Goal: Transaction & Acquisition: Purchase product/service

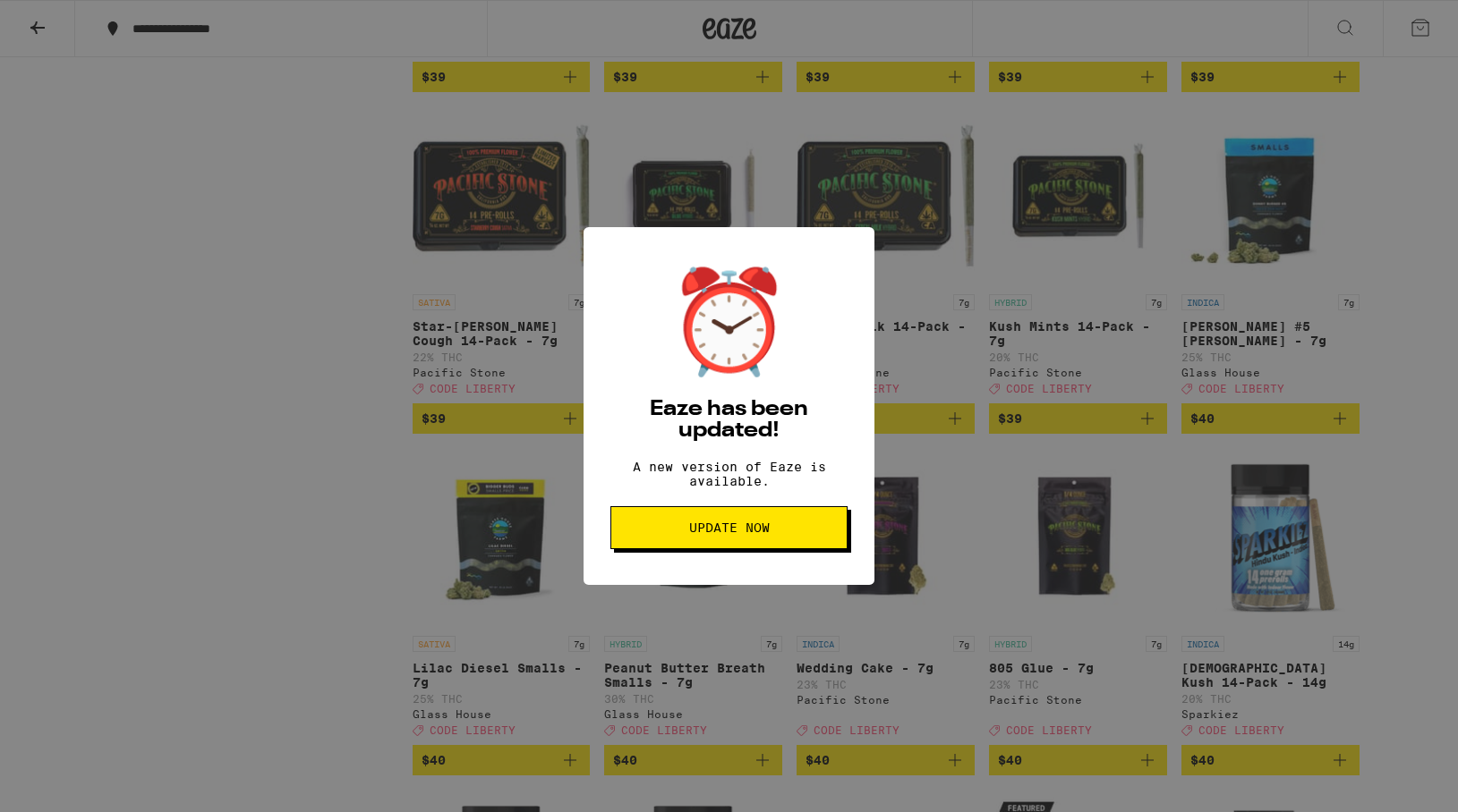
click at [727, 534] on span "Update Now" at bounding box center [729, 527] width 80 height 12
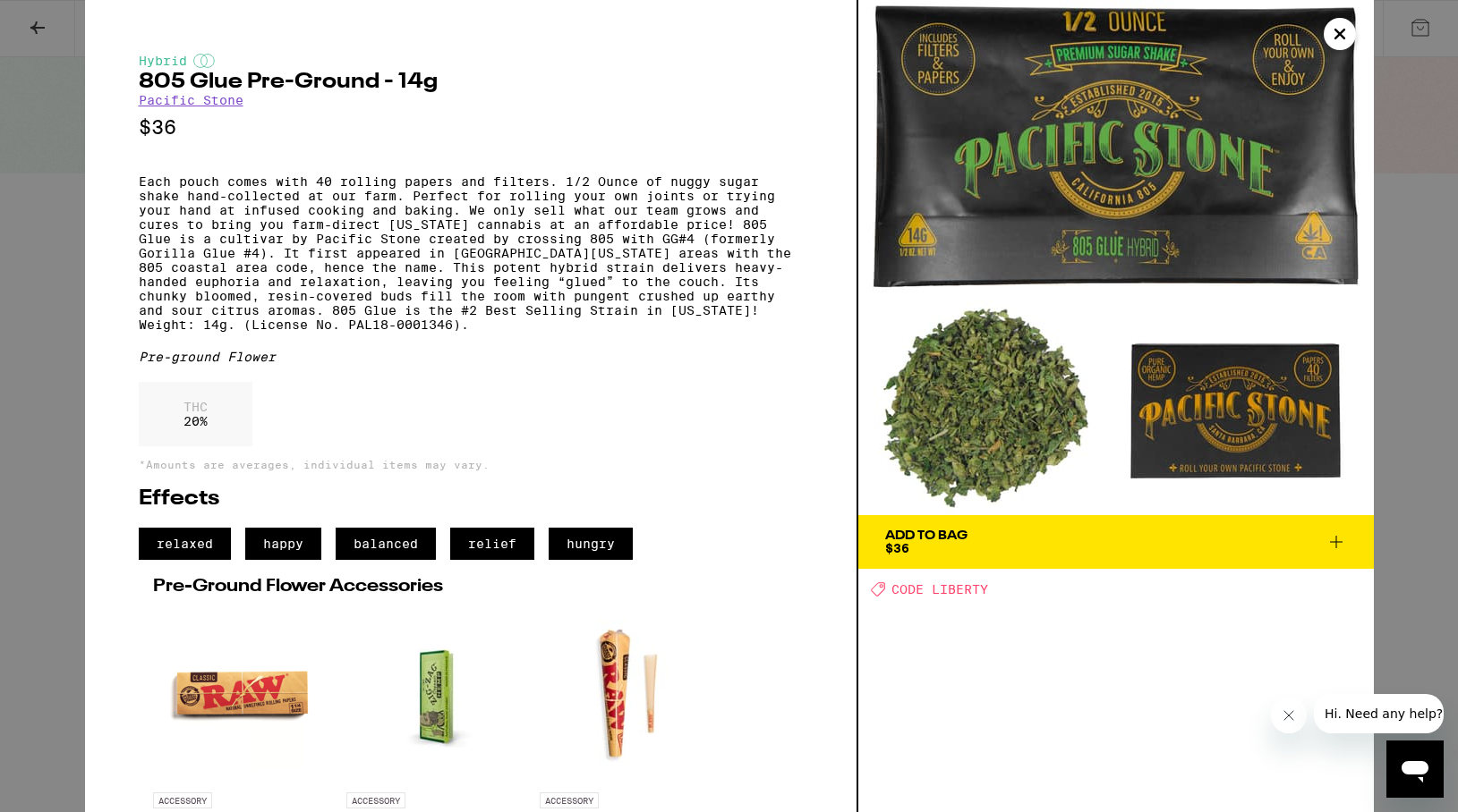
click at [1338, 34] on icon "Close" at bounding box center [1339, 33] width 9 height 9
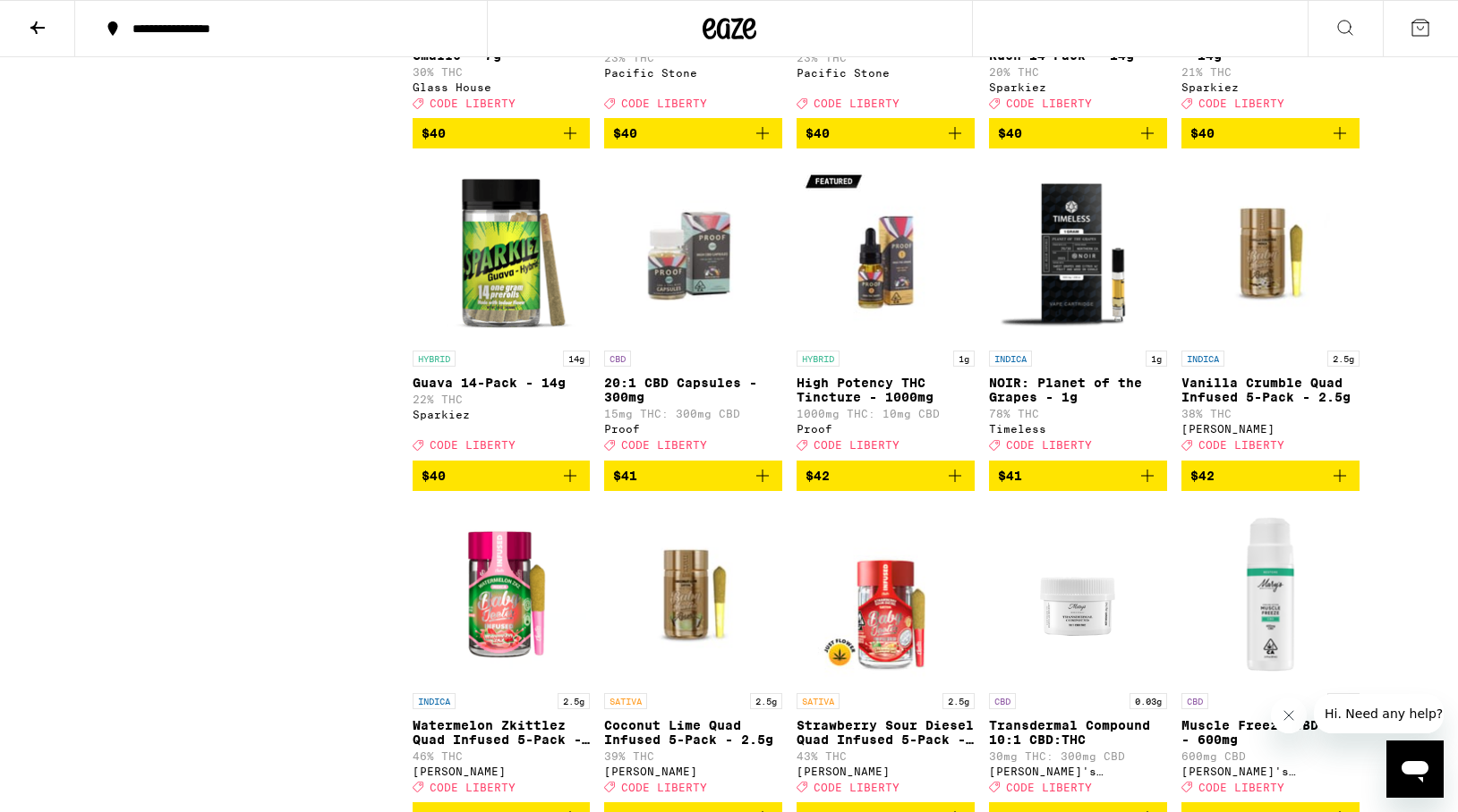
scroll to position [12044, 0]
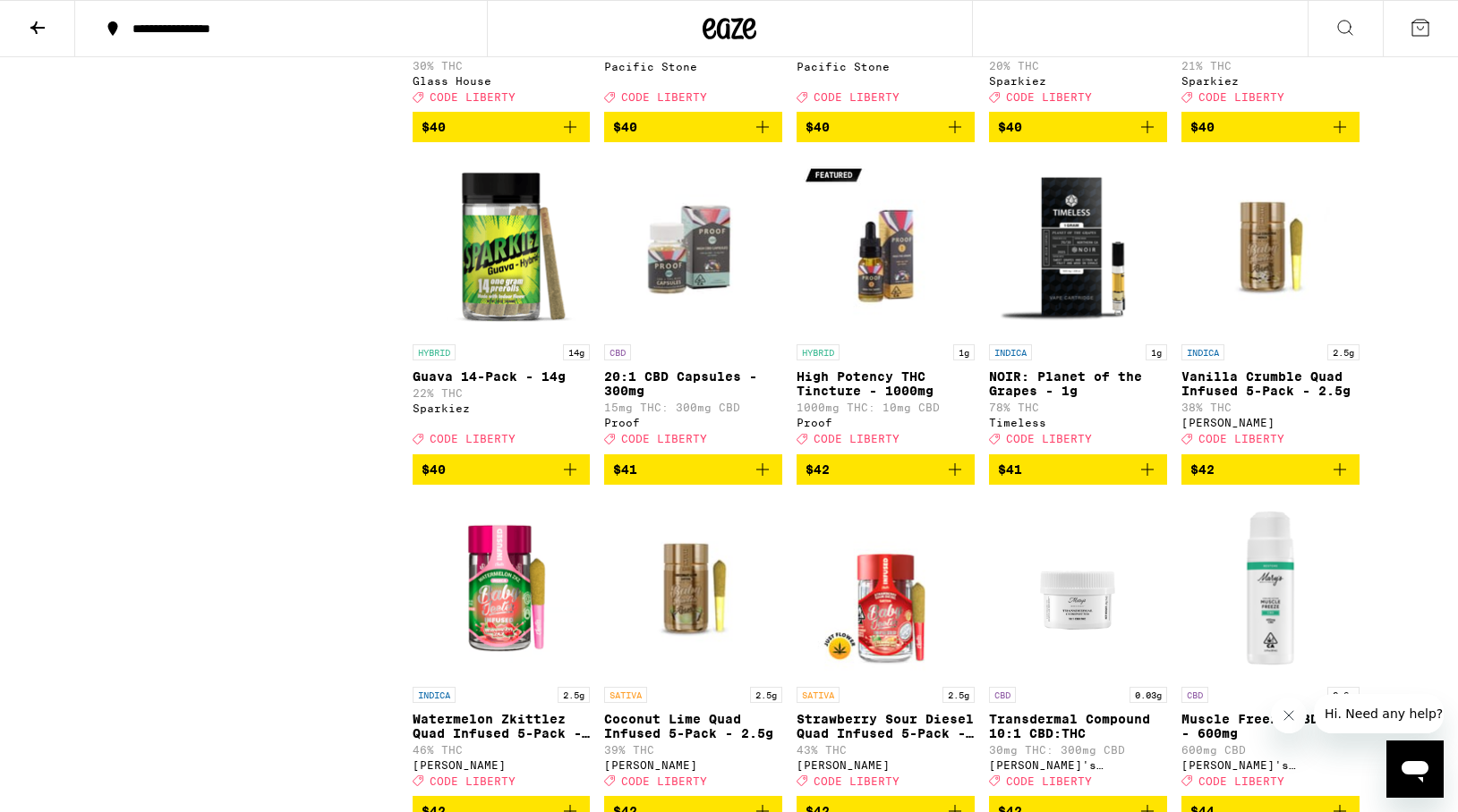
click at [1026, 138] on span "$40" at bounding box center [1077, 127] width 160 height 22
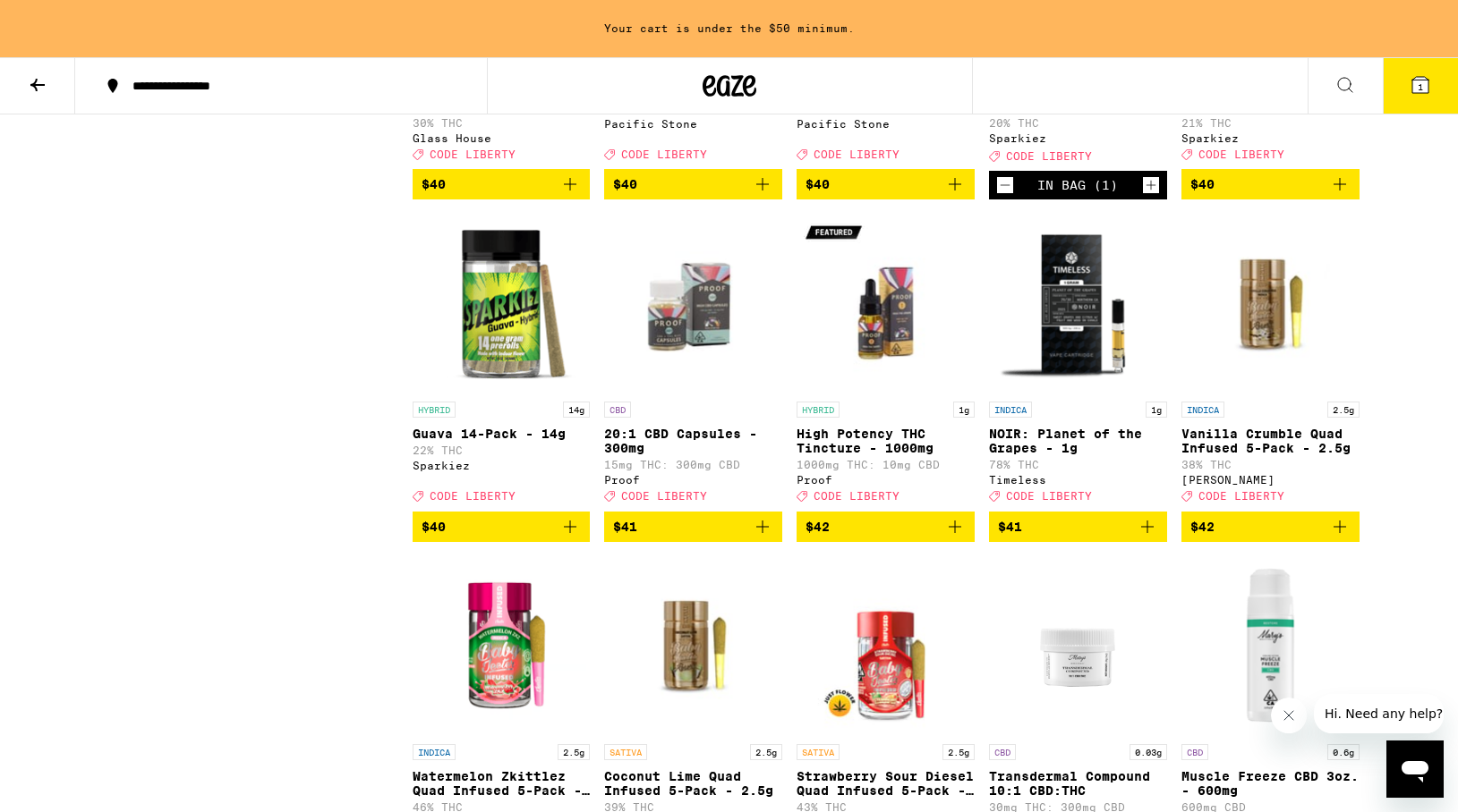
scroll to position [12101, 0]
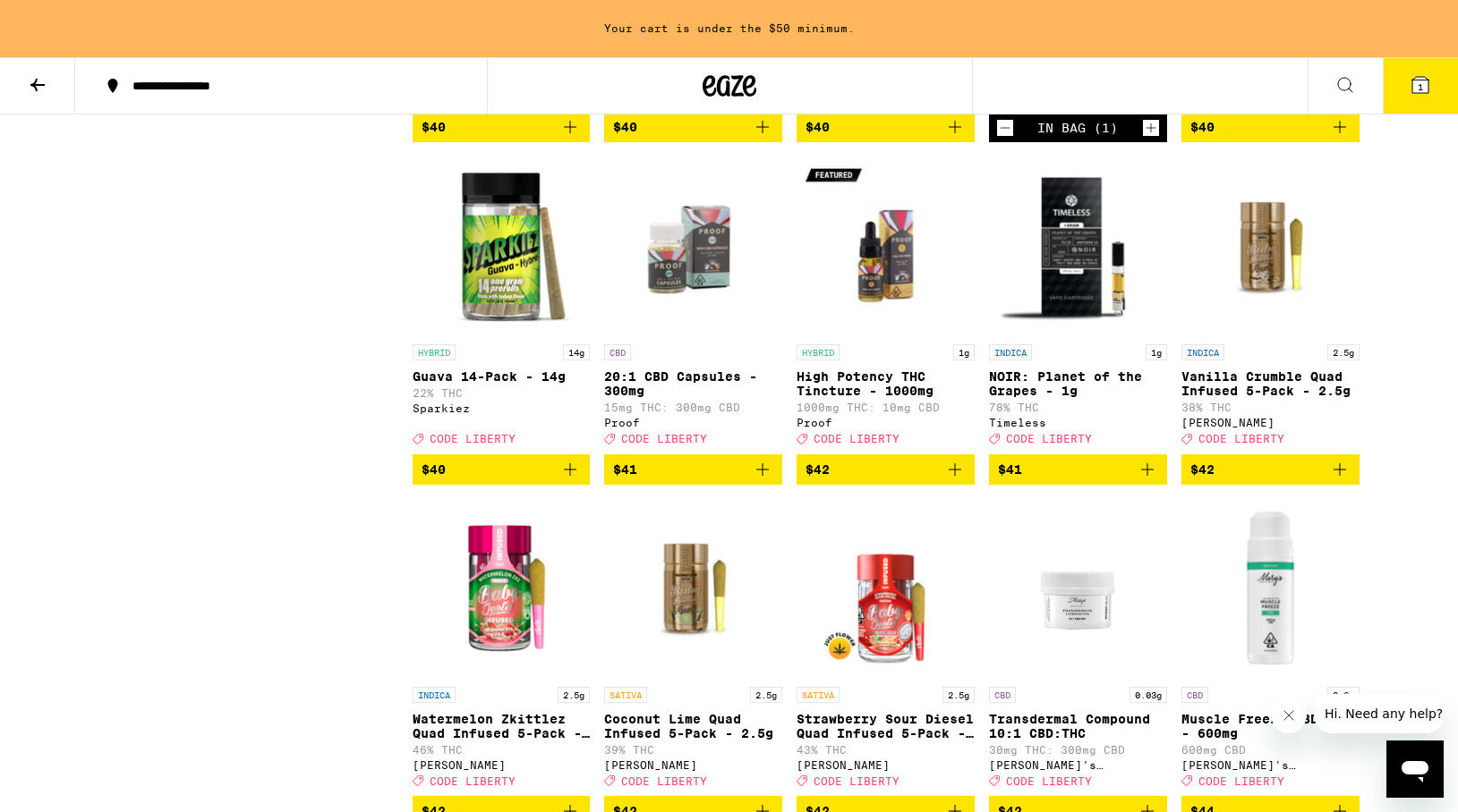
click at [1153, 139] on icon "Increment" at bounding box center [1151, 128] width 16 height 22
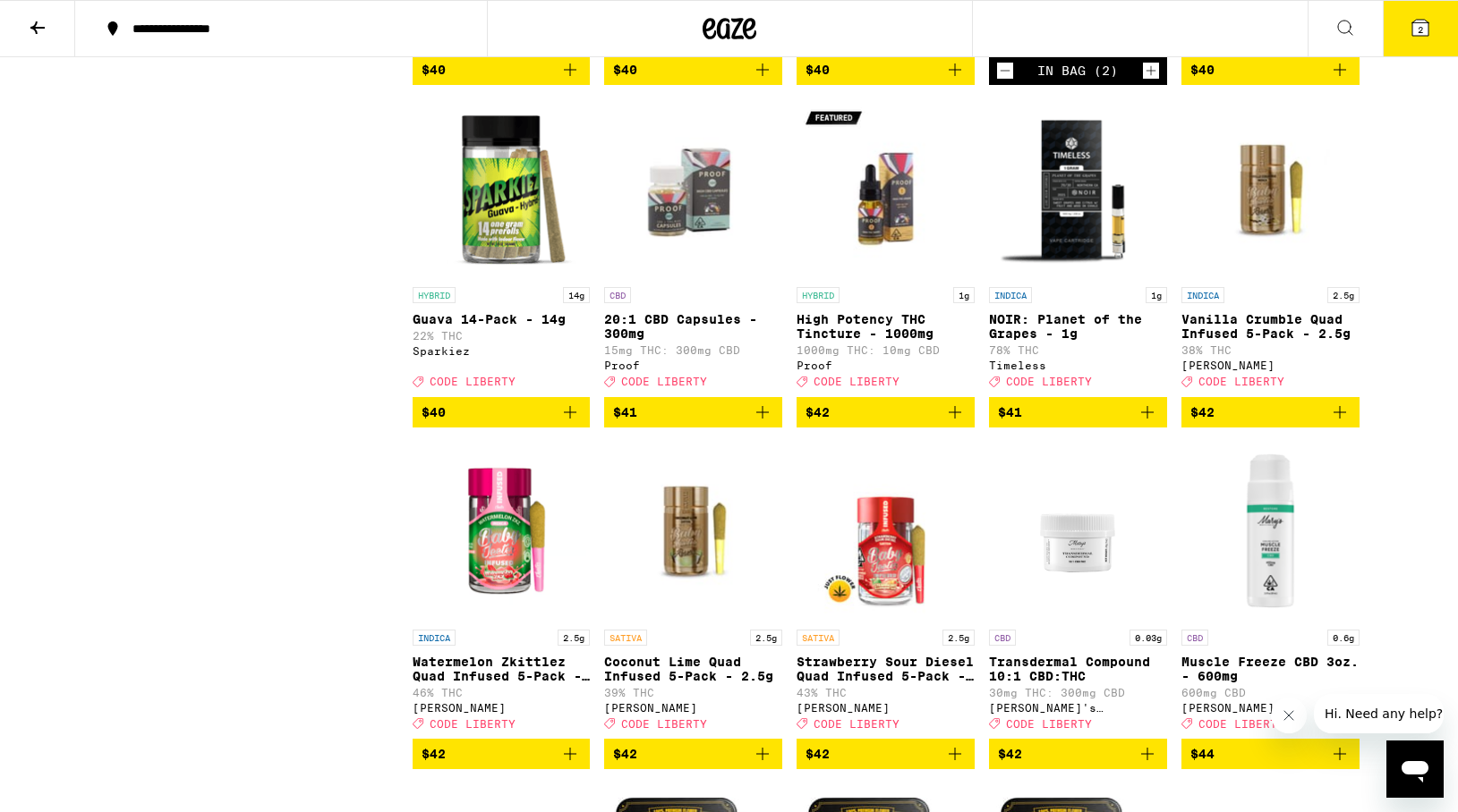
scroll to position [12044, 0]
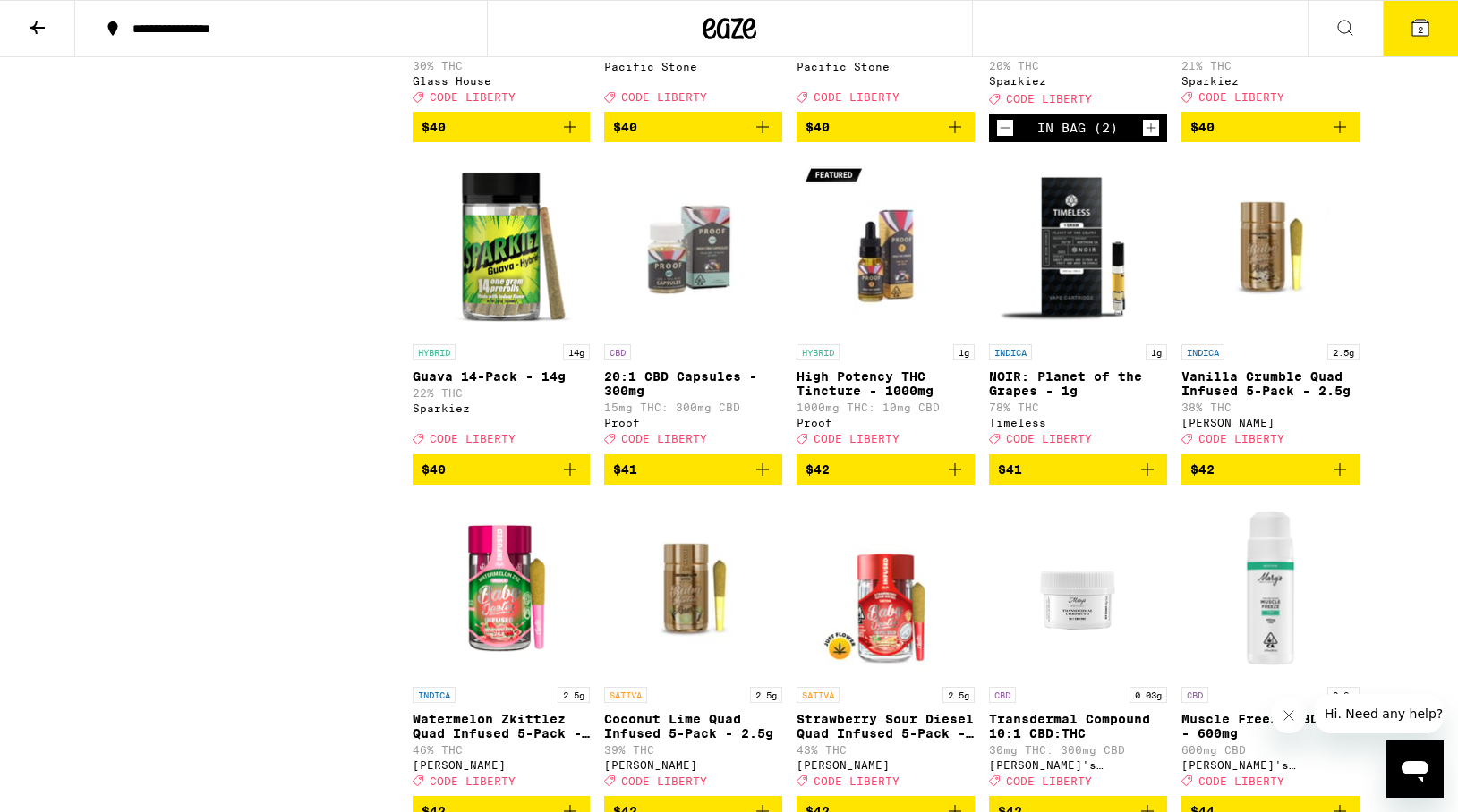
click at [1418, 27] on span "2" at bounding box center [1420, 29] width 6 height 10
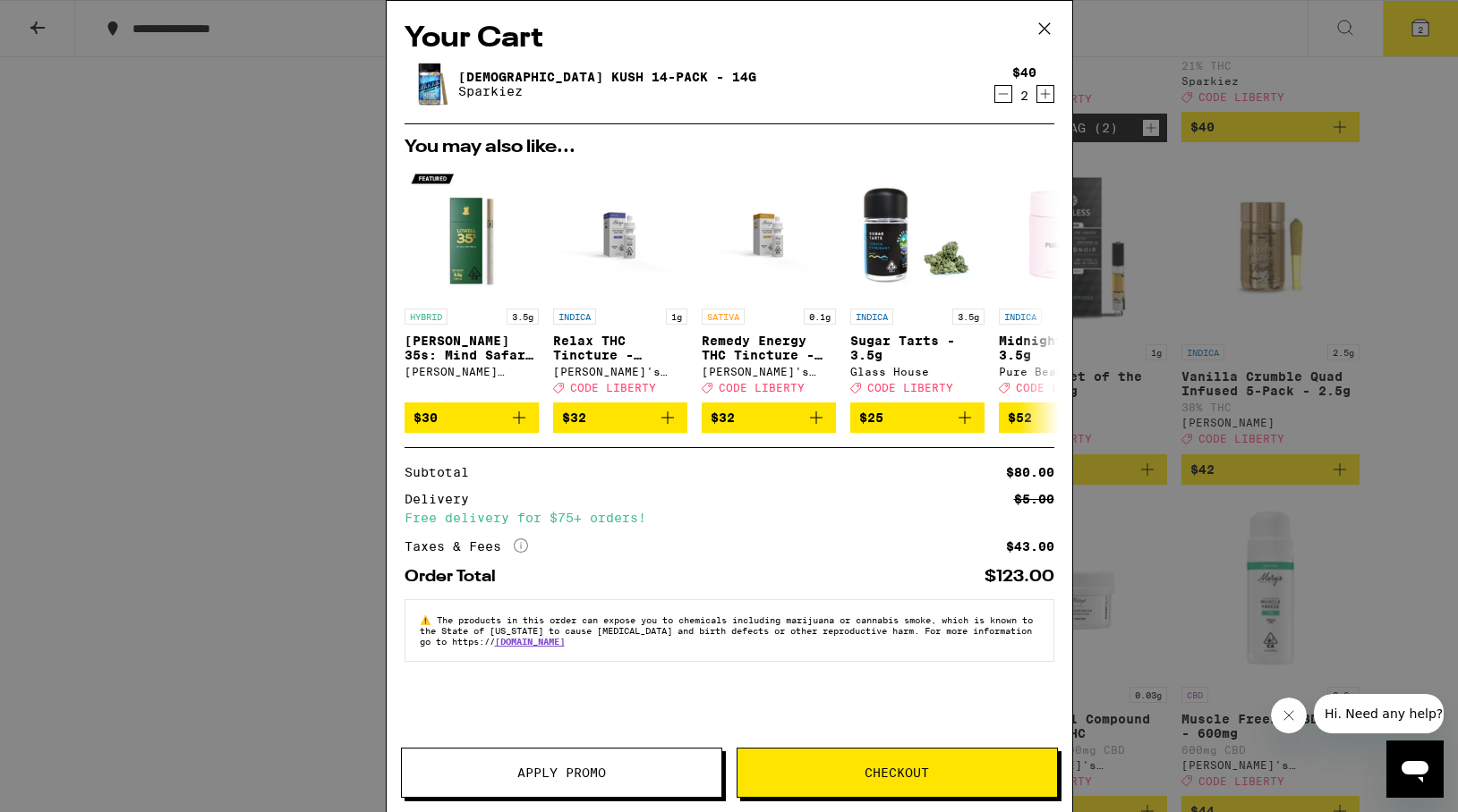
click at [536, 779] on span "Apply Promo" at bounding box center [562, 772] width 89 height 12
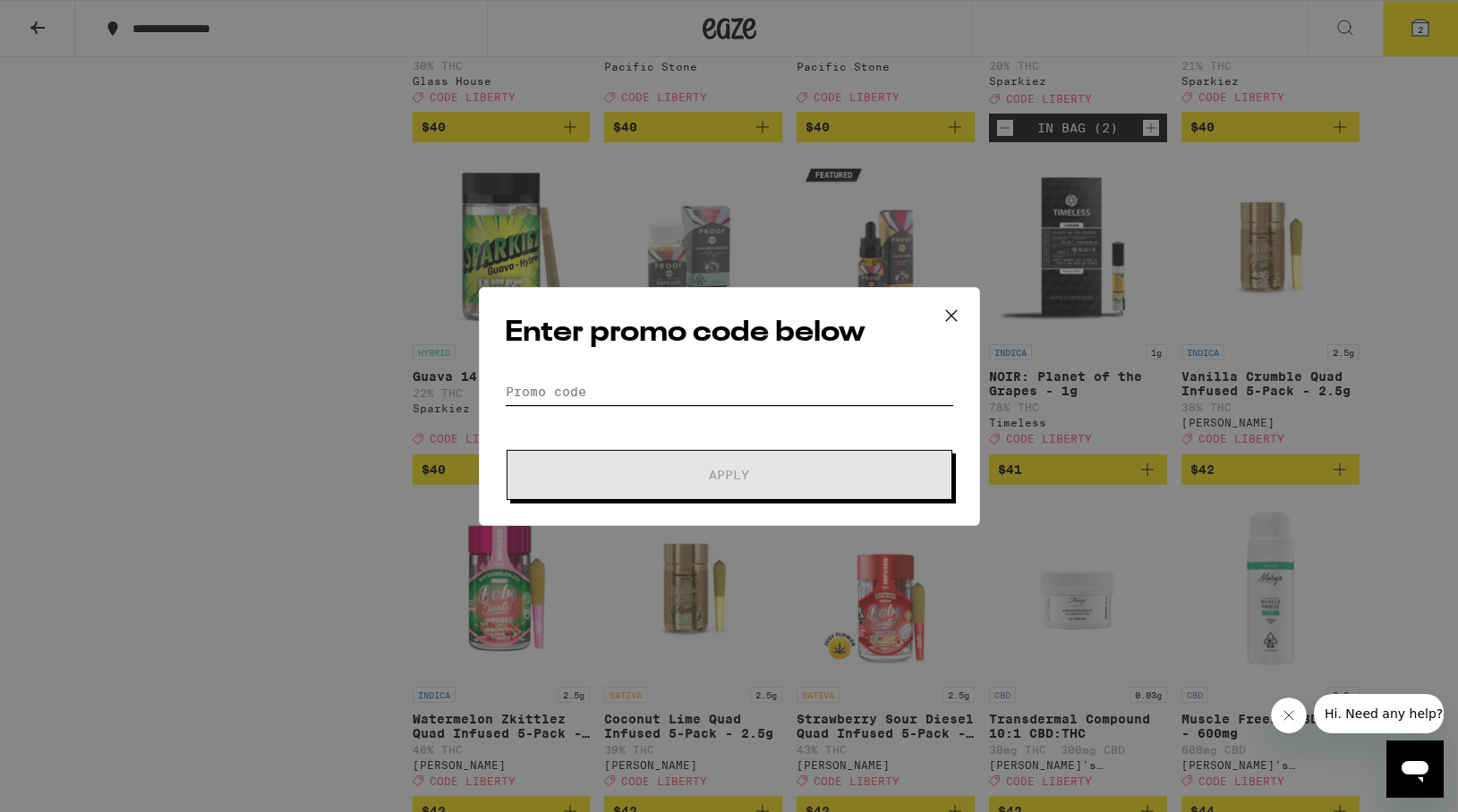
click at [527, 391] on input "Promo Code" at bounding box center [729, 391] width 449 height 26
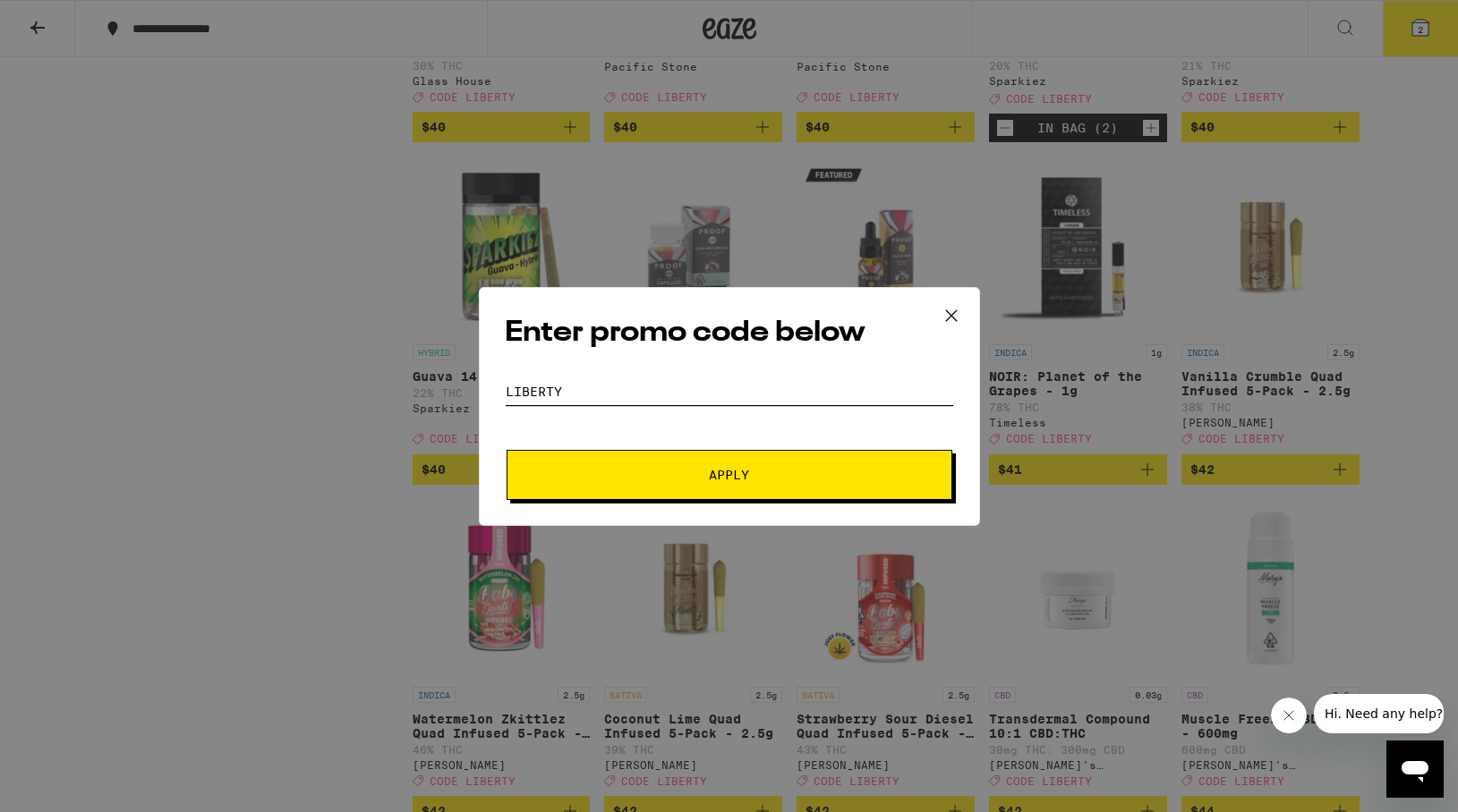
type input "LIBERTY"
click at [732, 476] on span "Apply" at bounding box center [729, 475] width 41 height 12
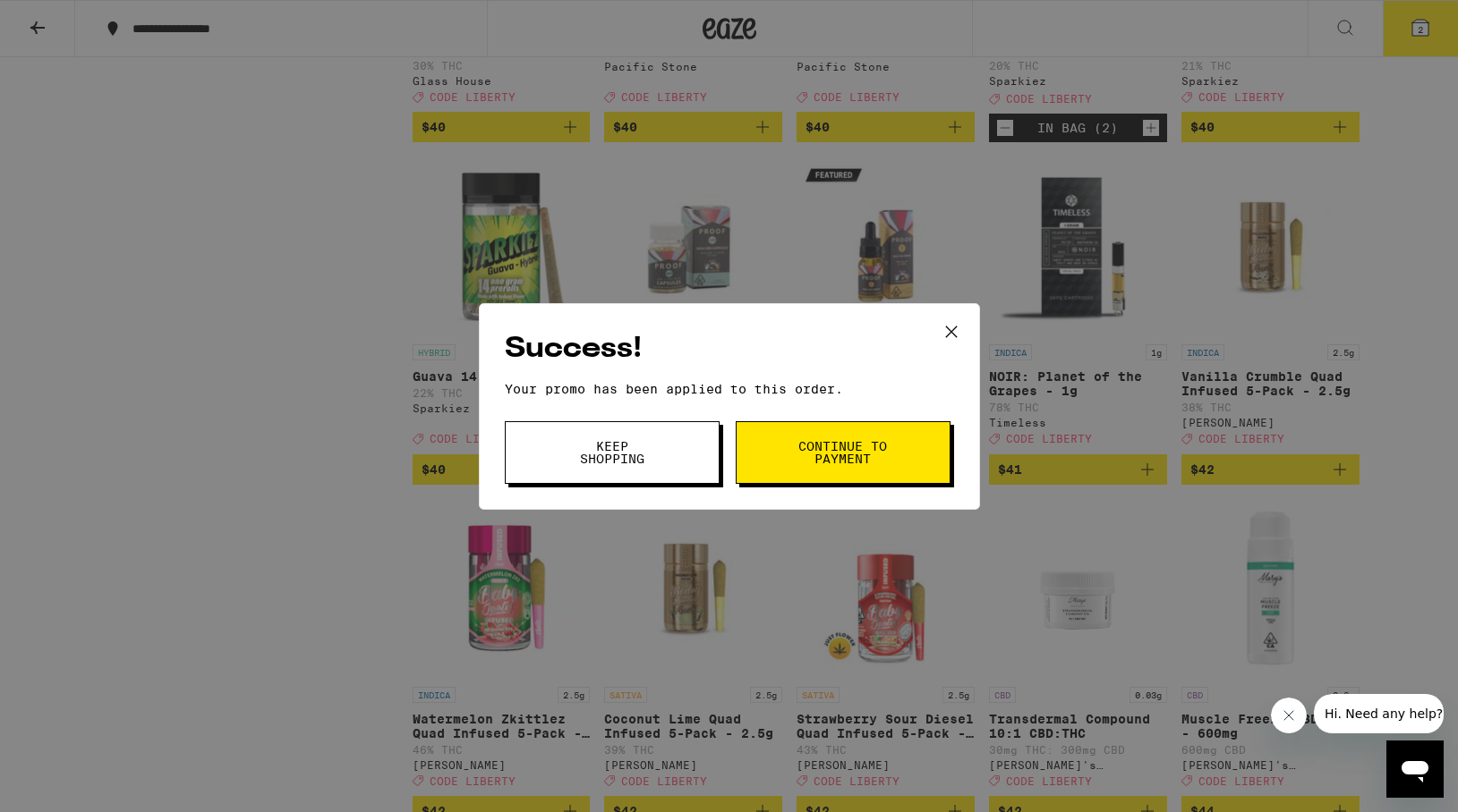
click at [811, 458] on span "Continue to payment" at bounding box center [842, 453] width 92 height 26
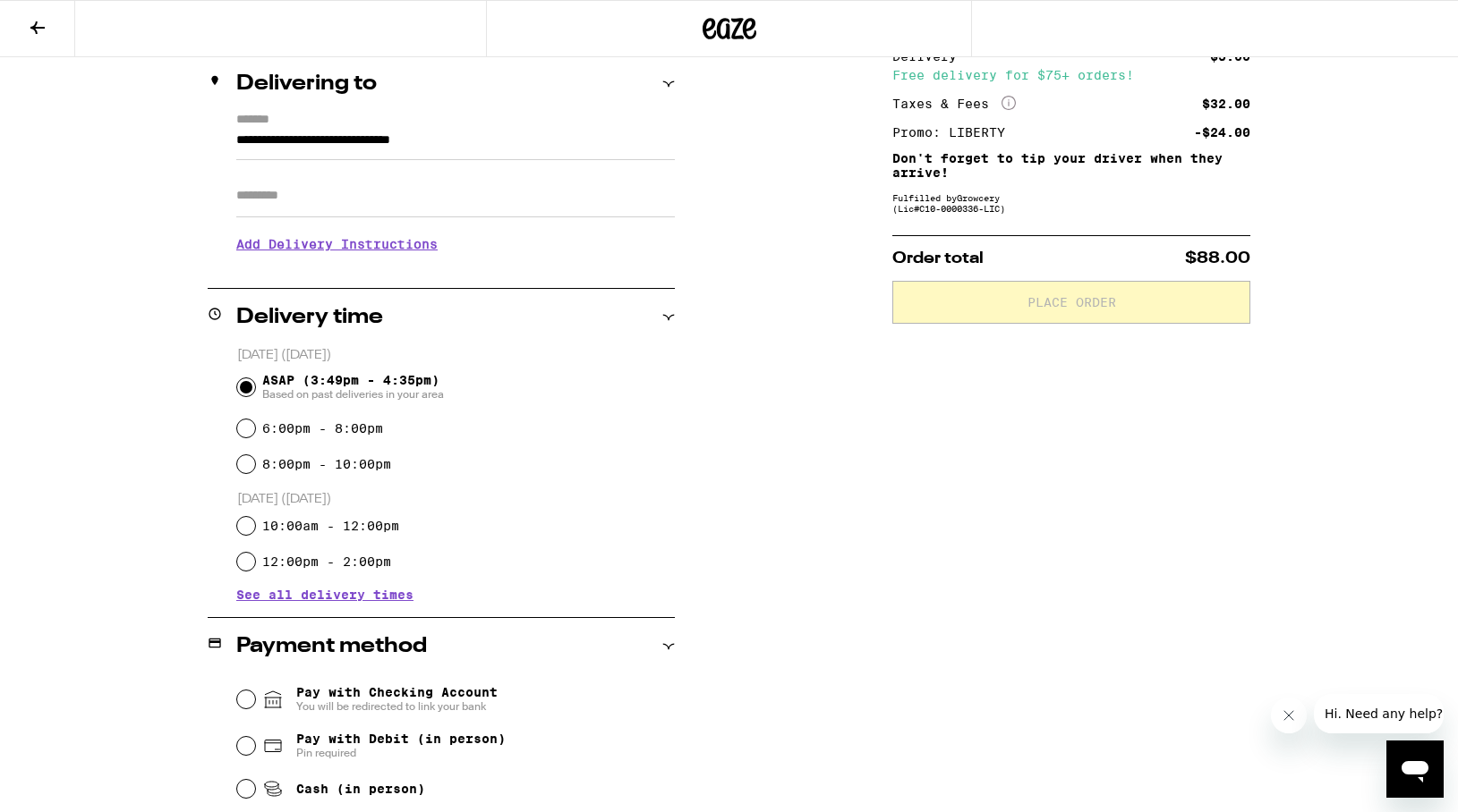
scroll to position [209, 0]
click at [273, 208] on input "Apt/Suite" at bounding box center [456, 197] width 439 height 43
type input "***"
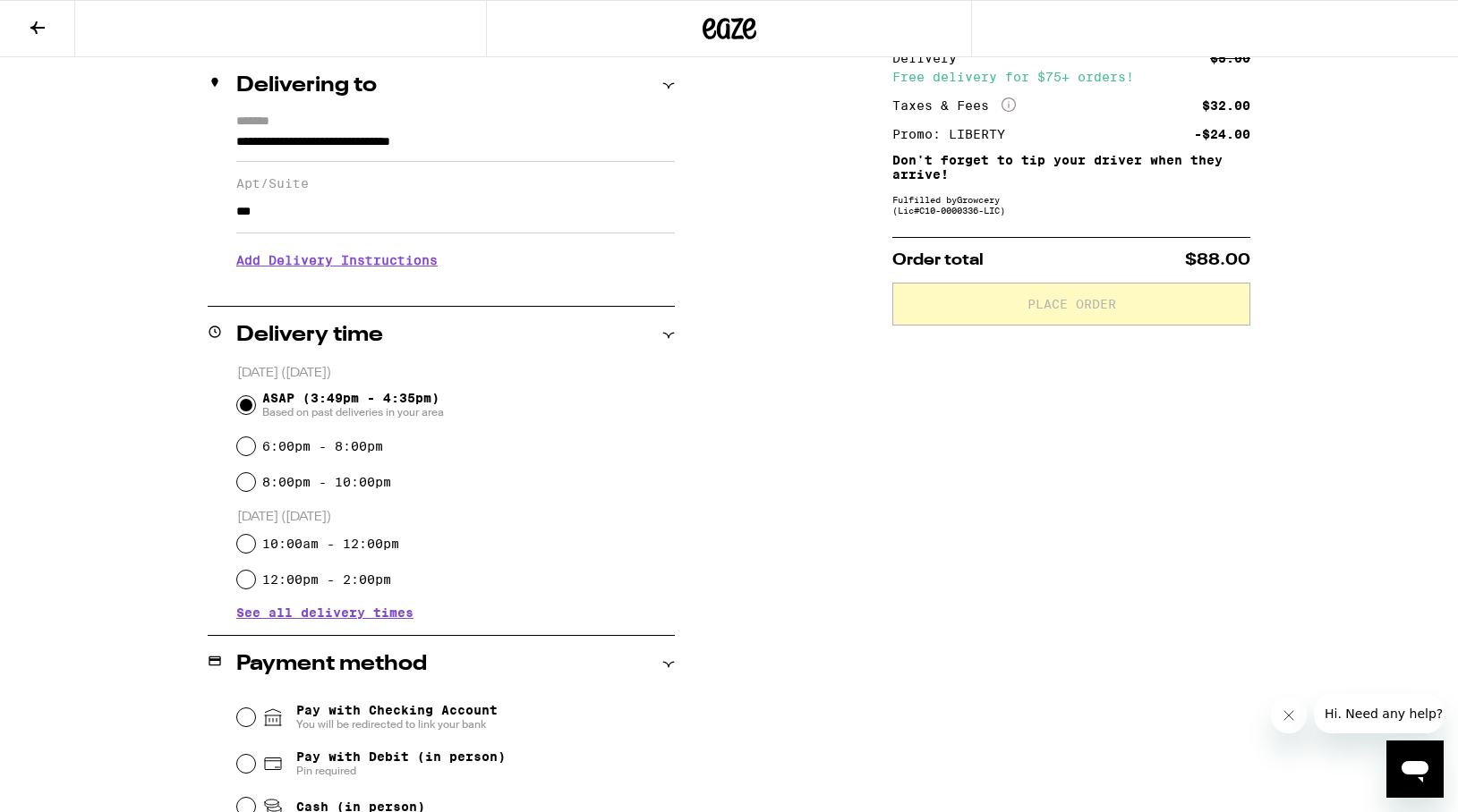
click at [326, 265] on h3 "Add Delivery Instructions" at bounding box center [456, 261] width 439 height 42
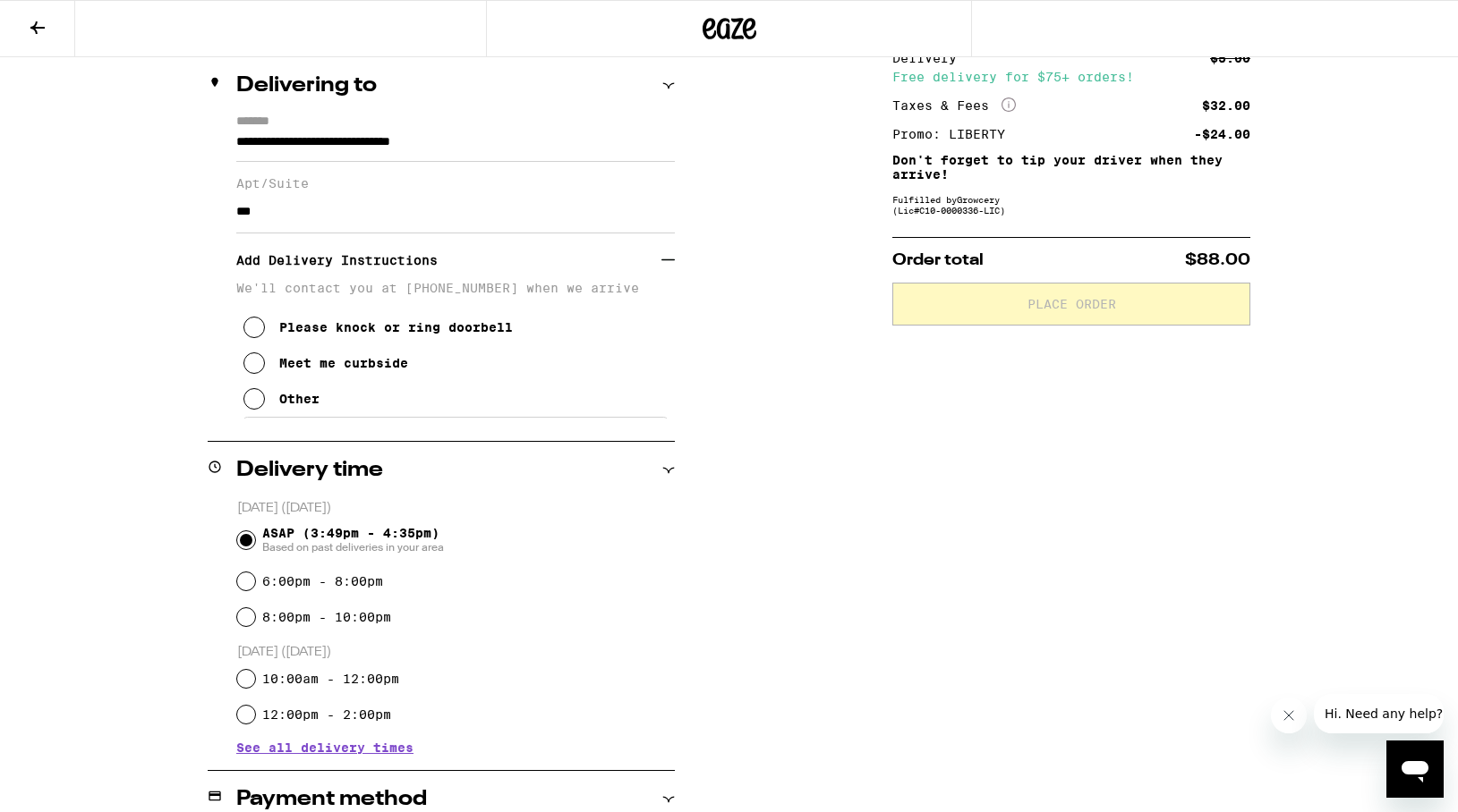
click at [262, 408] on icon at bounding box center [253, 399] width 22 height 22
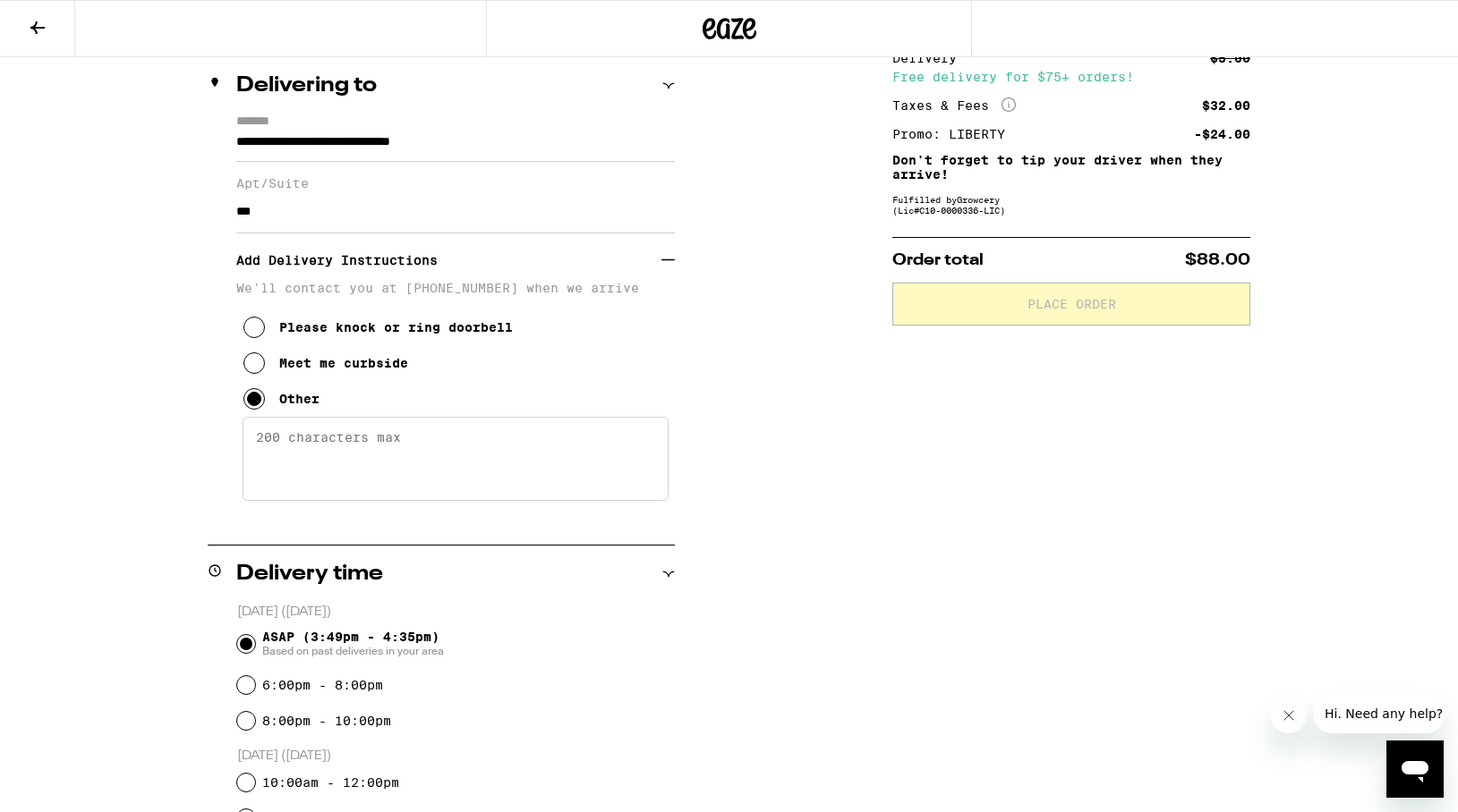
click at [284, 449] on textarea "Enter any other delivery instructions you want driver to know" at bounding box center [455, 458] width 426 height 84
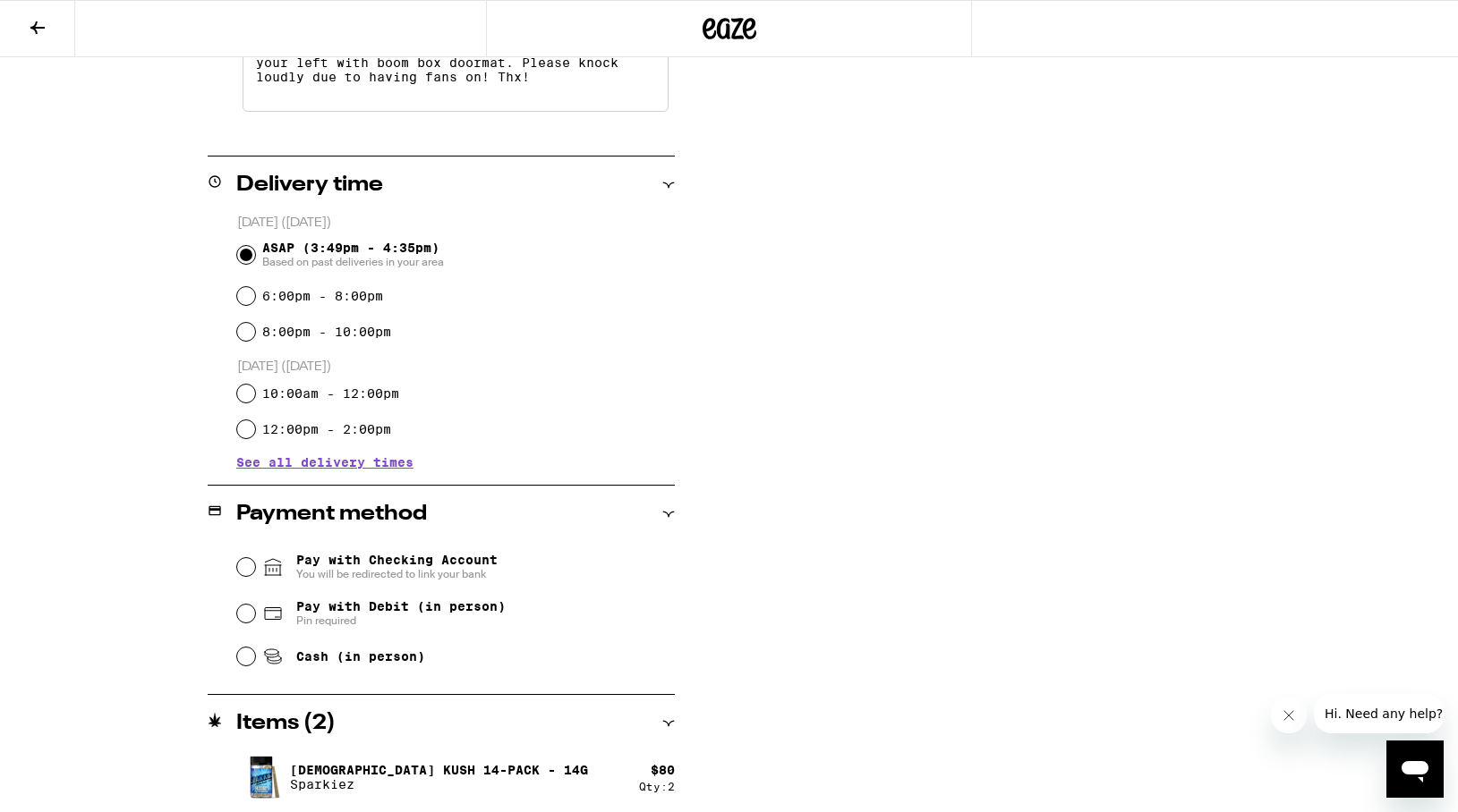
scroll to position [604, 0]
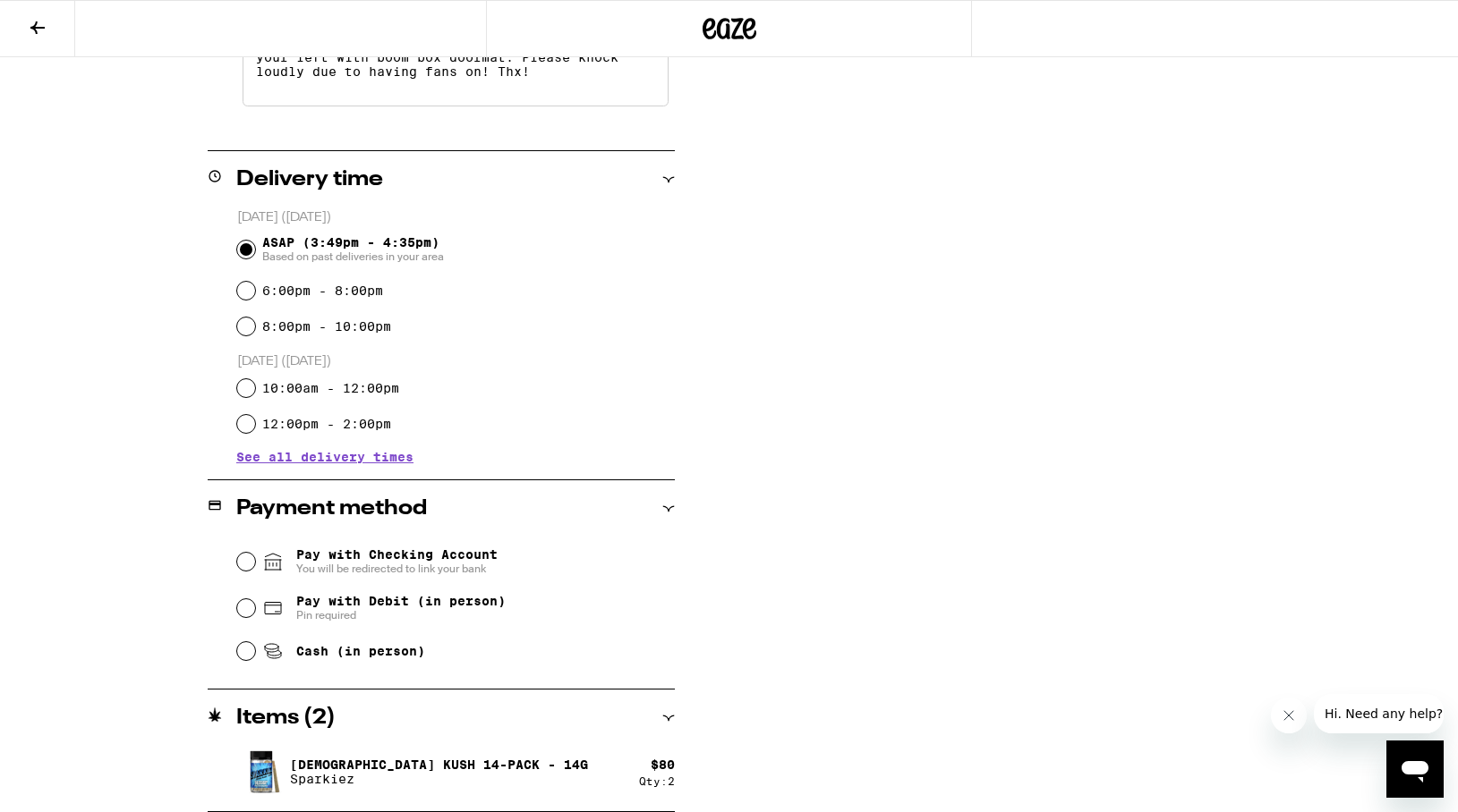
type textarea "3454 is door code. 203 is up short staircase to your left with boom box doormat…"
click at [246, 614] on input "Pay with Debit (in person) Pin required" at bounding box center [246, 608] width 18 height 18
radio input "true"
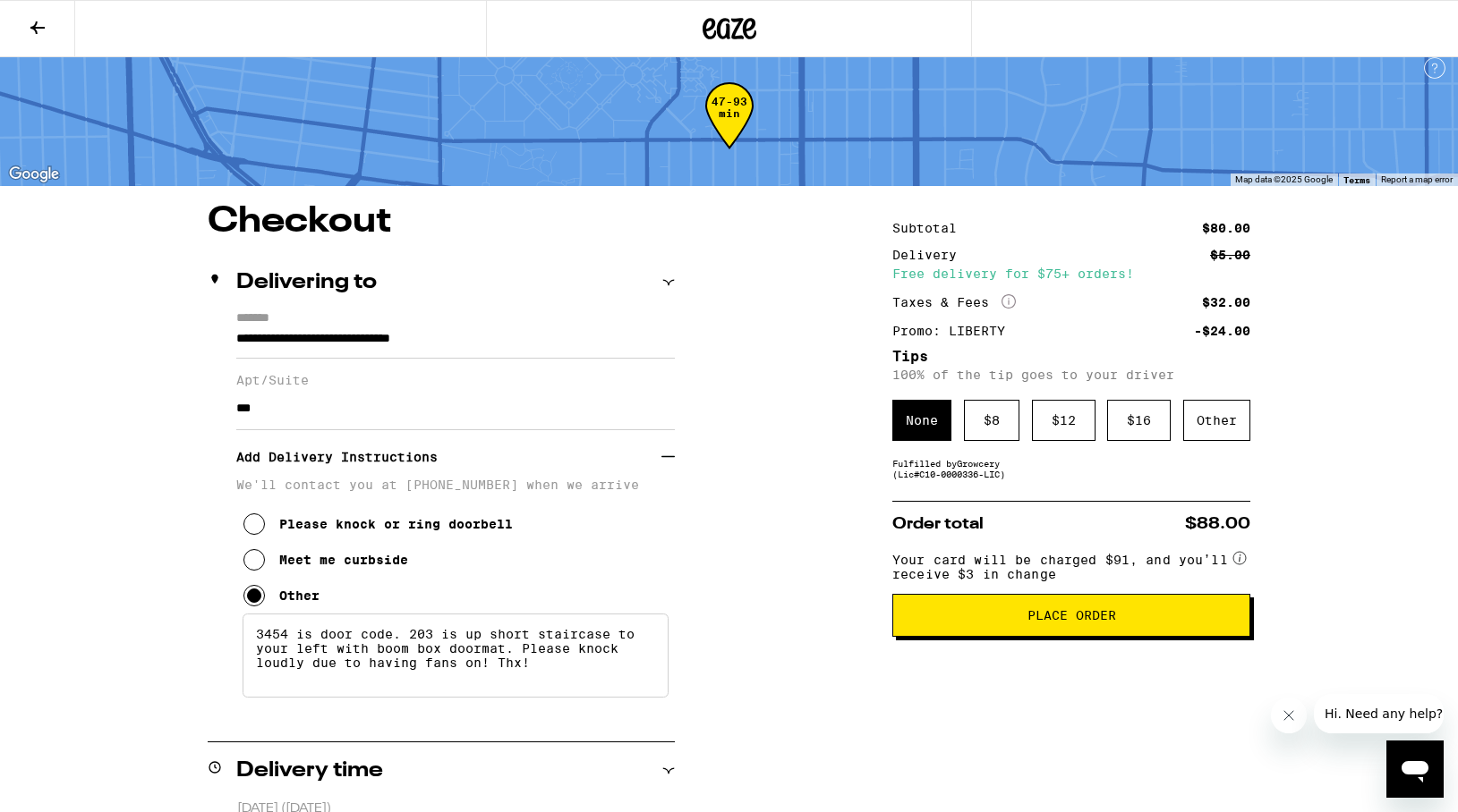
scroll to position [0, 0]
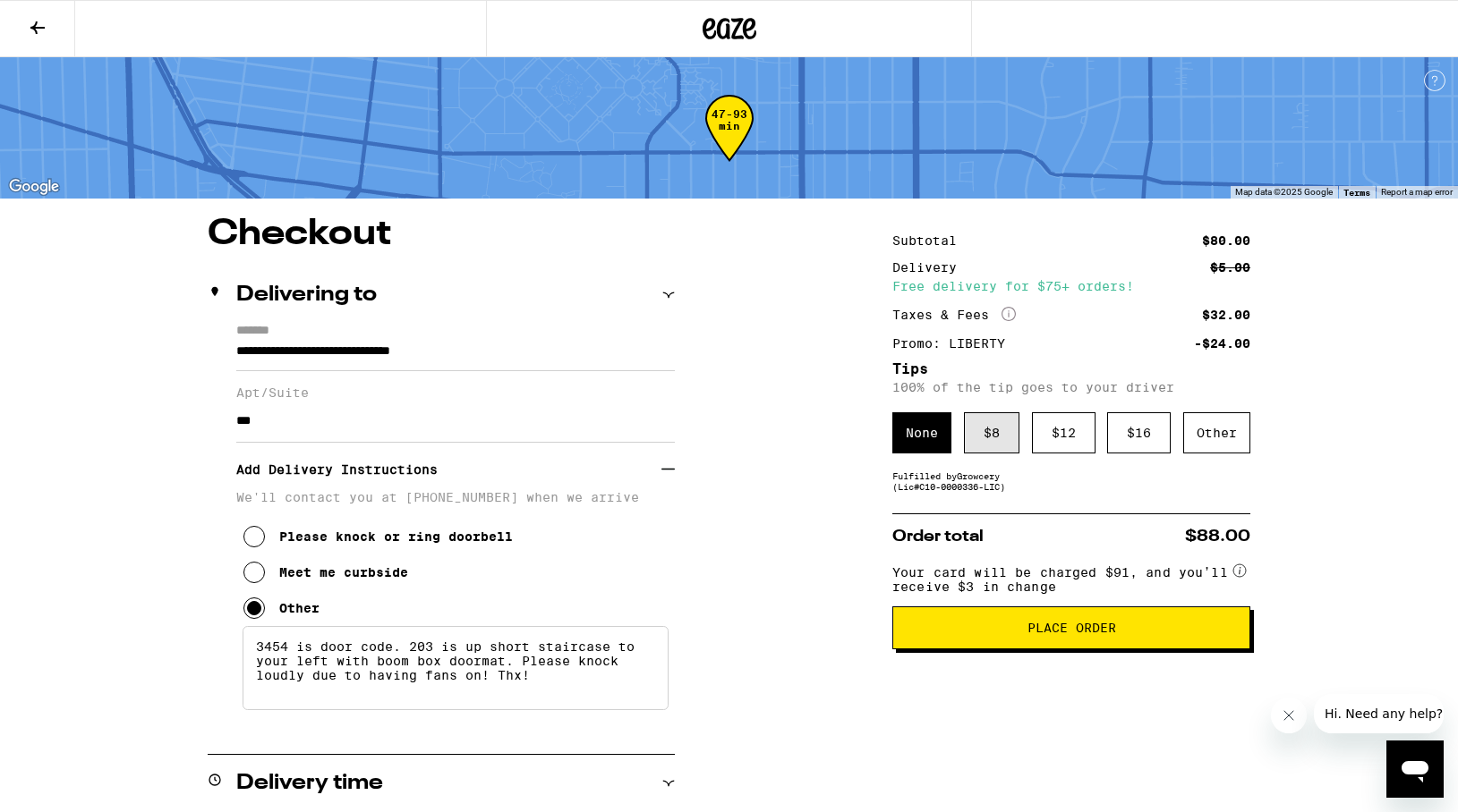
click at [983, 433] on div "$ 8" at bounding box center [991, 433] width 56 height 42
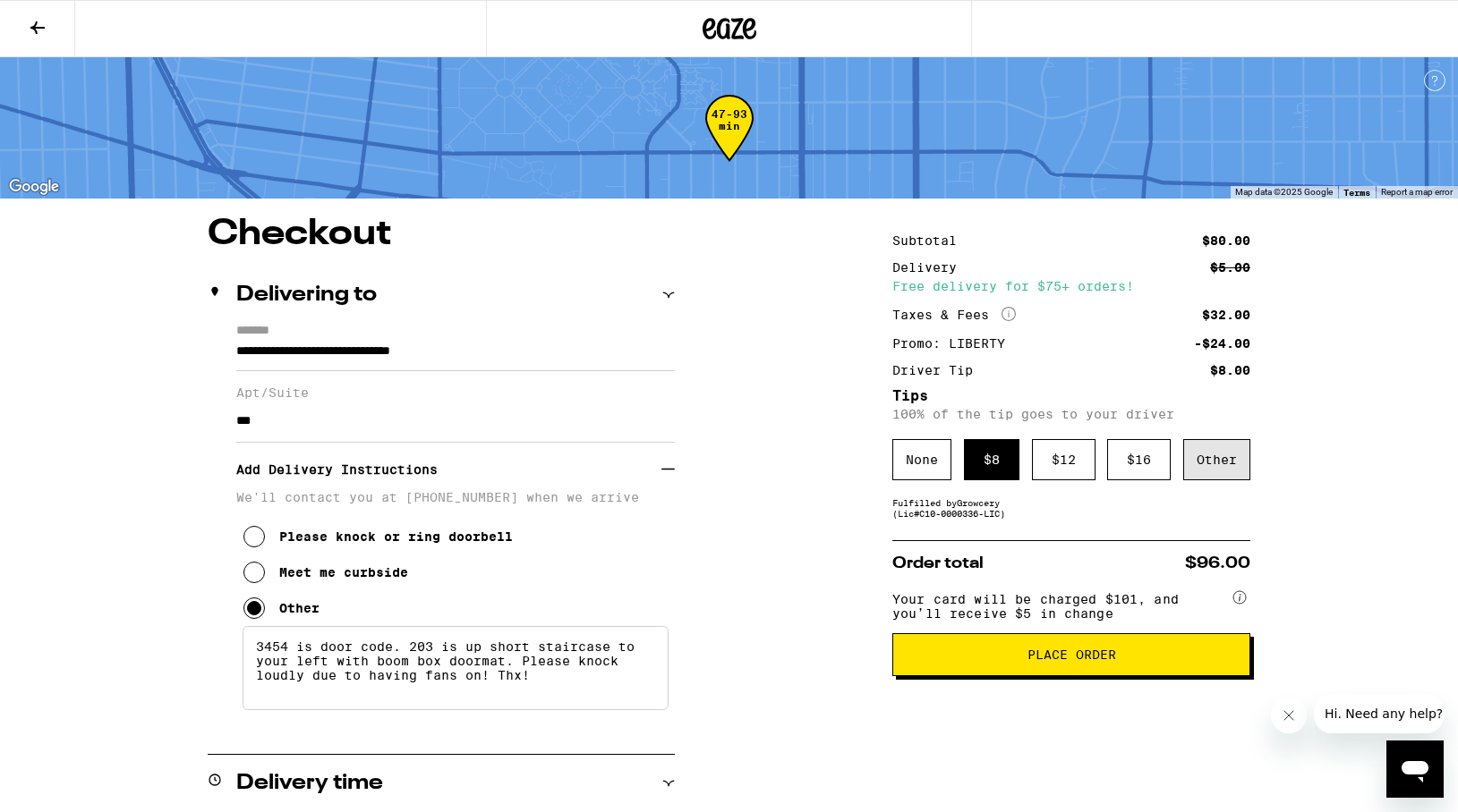
click at [1212, 453] on div "Other" at bounding box center [1216, 460] width 67 height 42
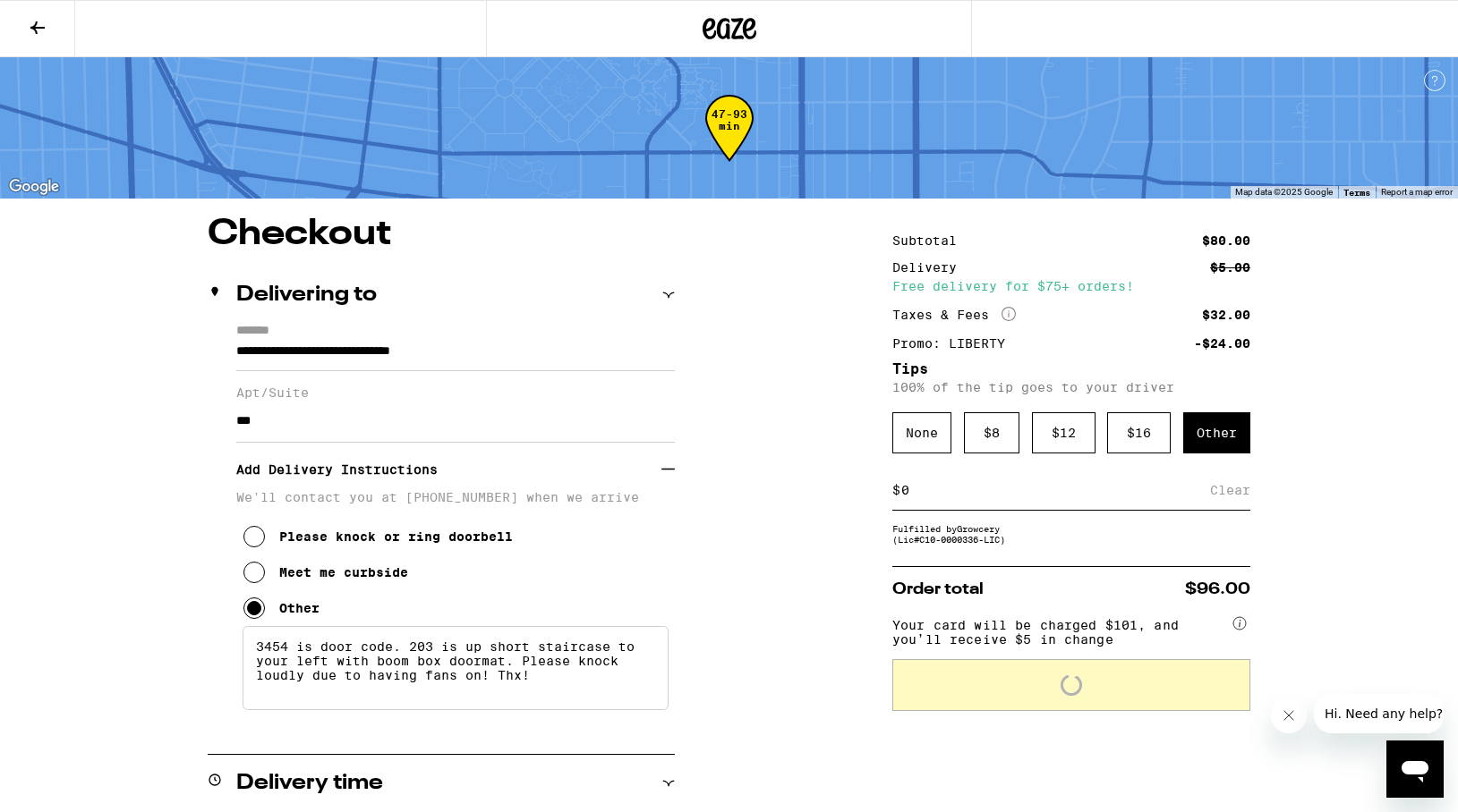
type input "9"
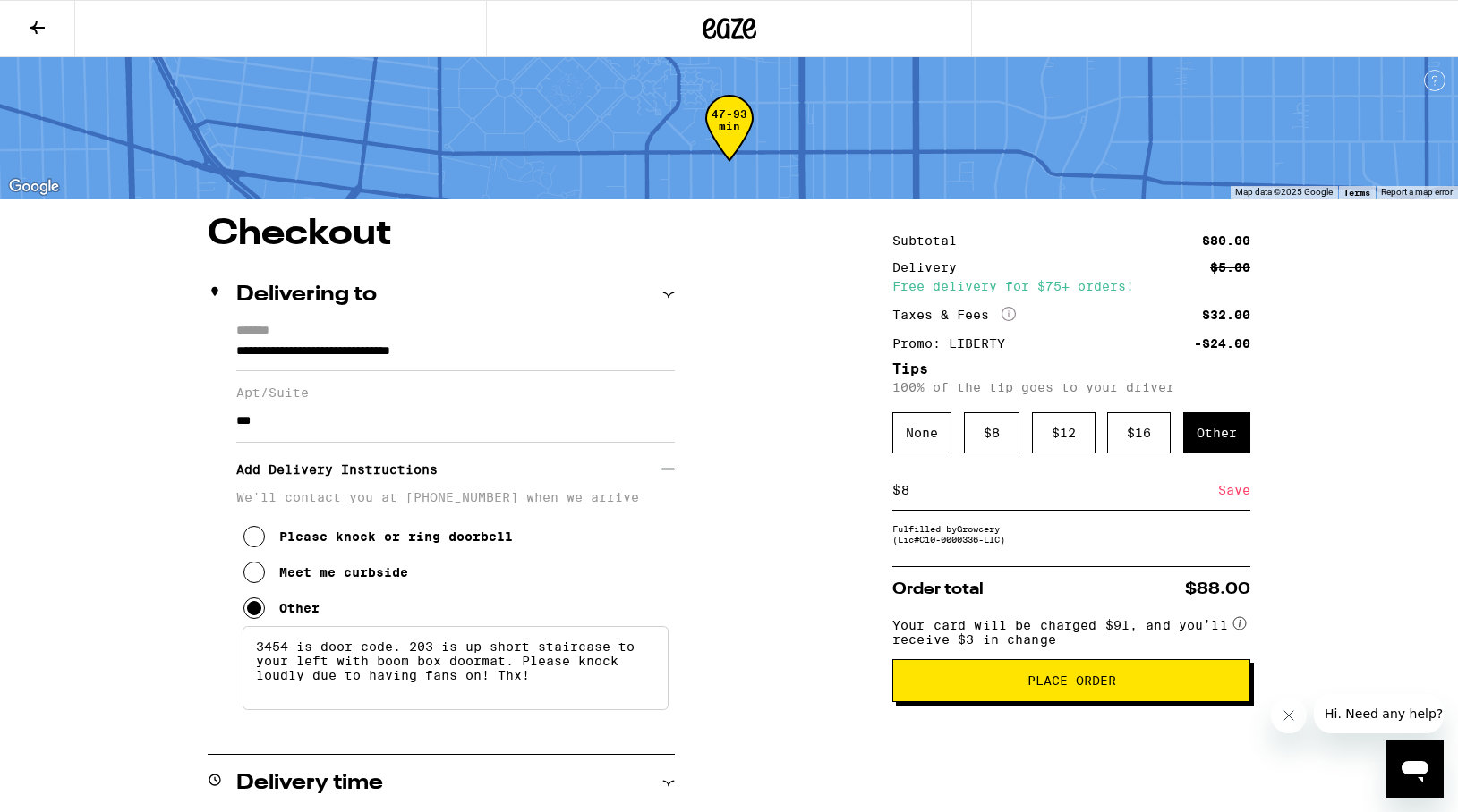
click at [1236, 493] on div "Save" at bounding box center [1234, 491] width 32 height 40
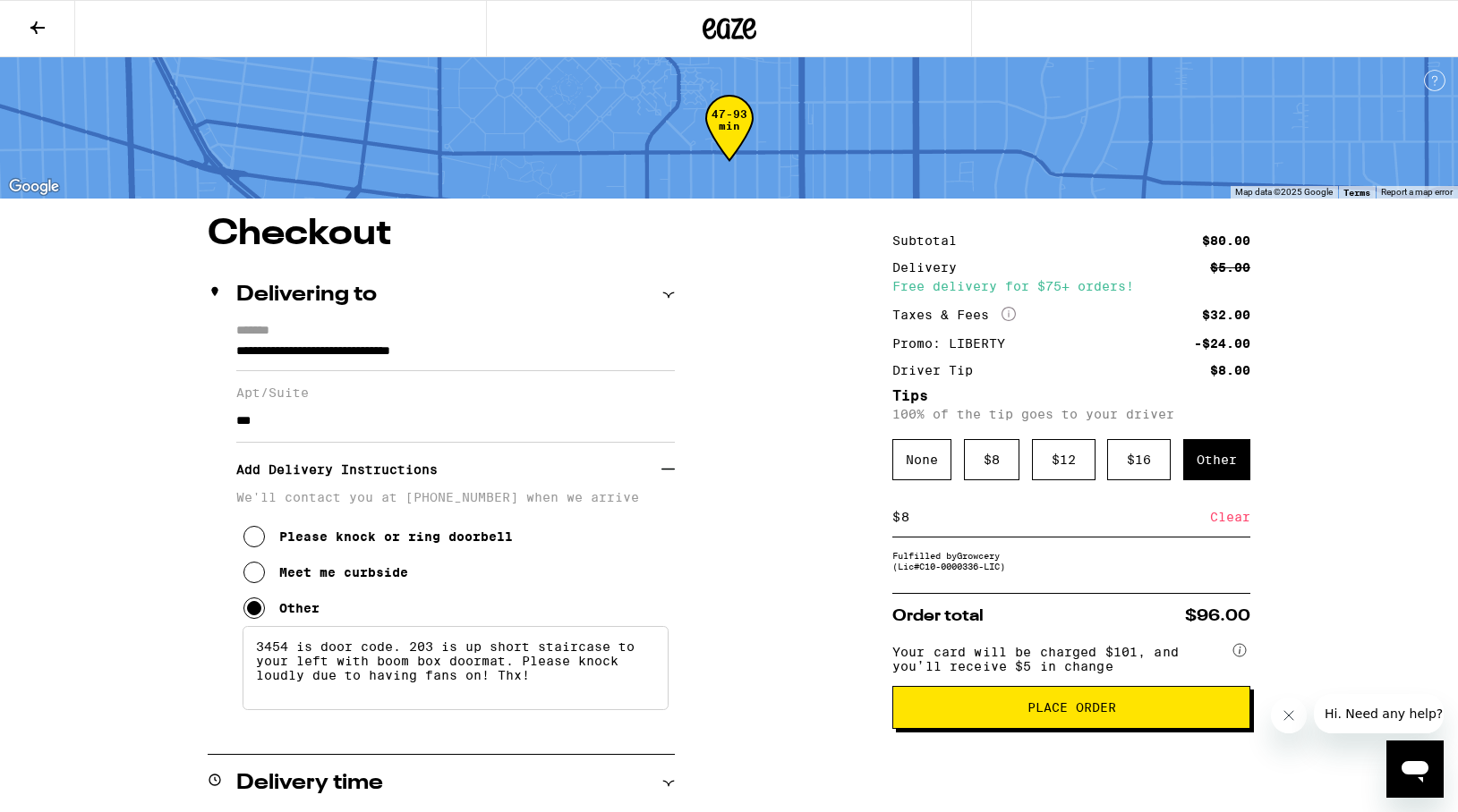
drag, startPoint x: 904, startPoint y: 524, endPoint x: 915, endPoint y: 525, distance: 11.0
click at [915, 525] on input "8" at bounding box center [1054, 517] width 309 height 16
click at [1232, 526] on div "Save" at bounding box center [1234, 517] width 32 height 40
click at [909, 526] on input "7" at bounding box center [1054, 517] width 309 height 16
click at [1233, 521] on div "Save" at bounding box center [1234, 517] width 32 height 40
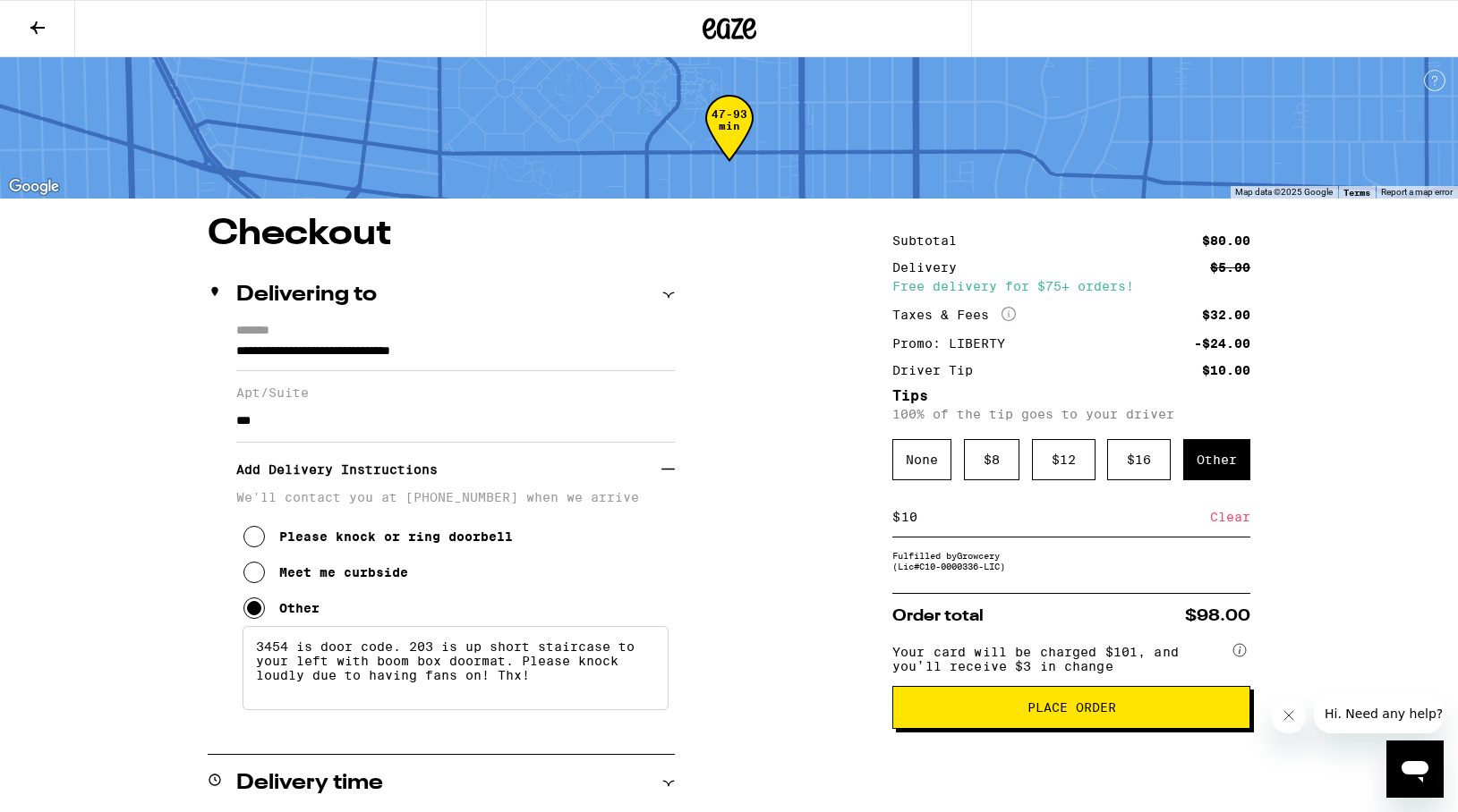
drag, startPoint x: 904, startPoint y: 525, endPoint x: 926, endPoint y: 526, distance: 22.0
click at [926, 526] on input "10" at bounding box center [1054, 517] width 309 height 16
click at [1228, 528] on div "Save" at bounding box center [1234, 517] width 32 height 40
drag, startPoint x: 903, startPoint y: 526, endPoint x: 913, endPoint y: 528, distance: 10.2
click at [913, 526] on input "8" at bounding box center [1054, 517] width 309 height 16
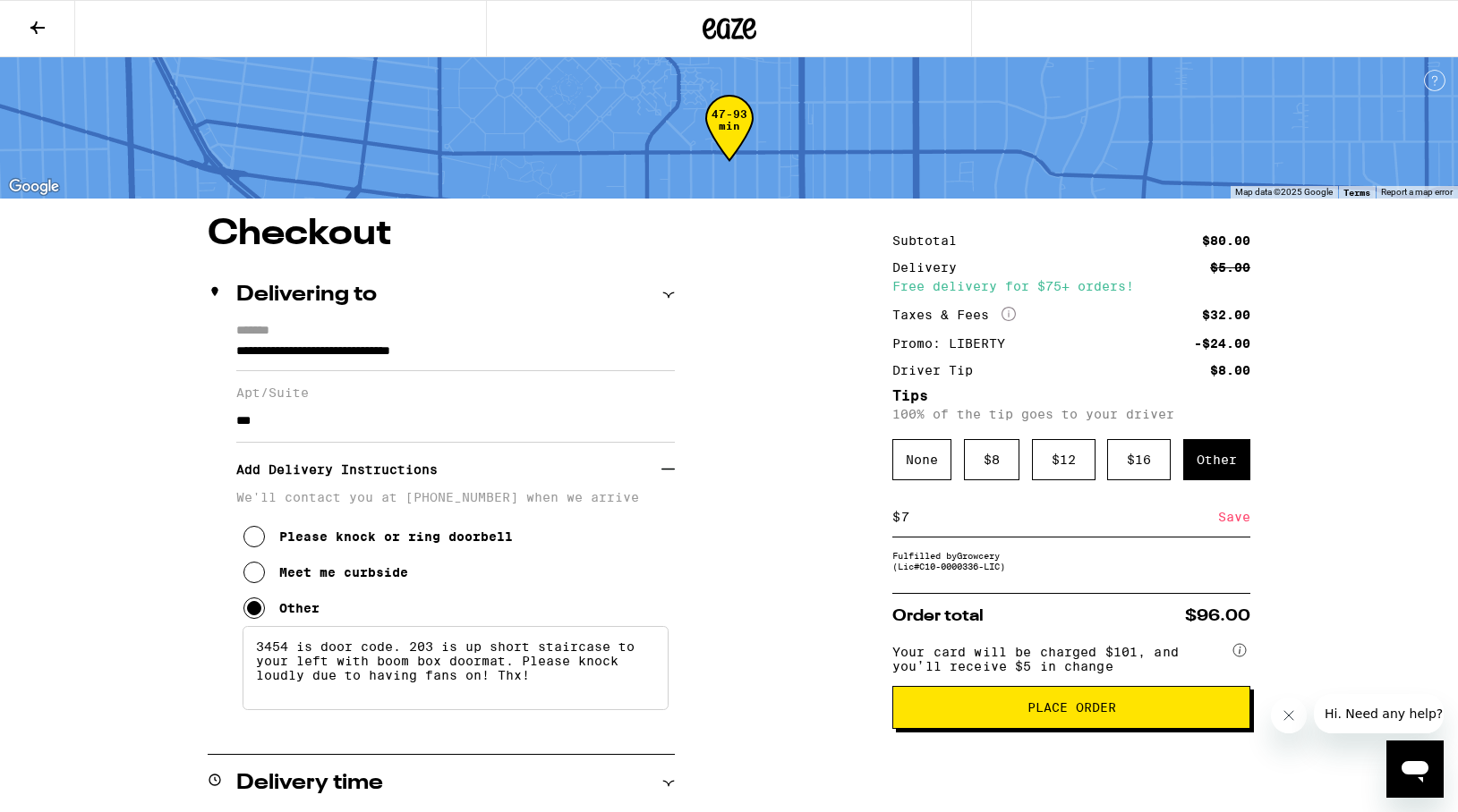
type input "7"
click at [1236, 518] on div "Save" at bounding box center [1234, 517] width 32 height 40
click at [1073, 714] on span "Place Order" at bounding box center [1072, 707] width 89 height 12
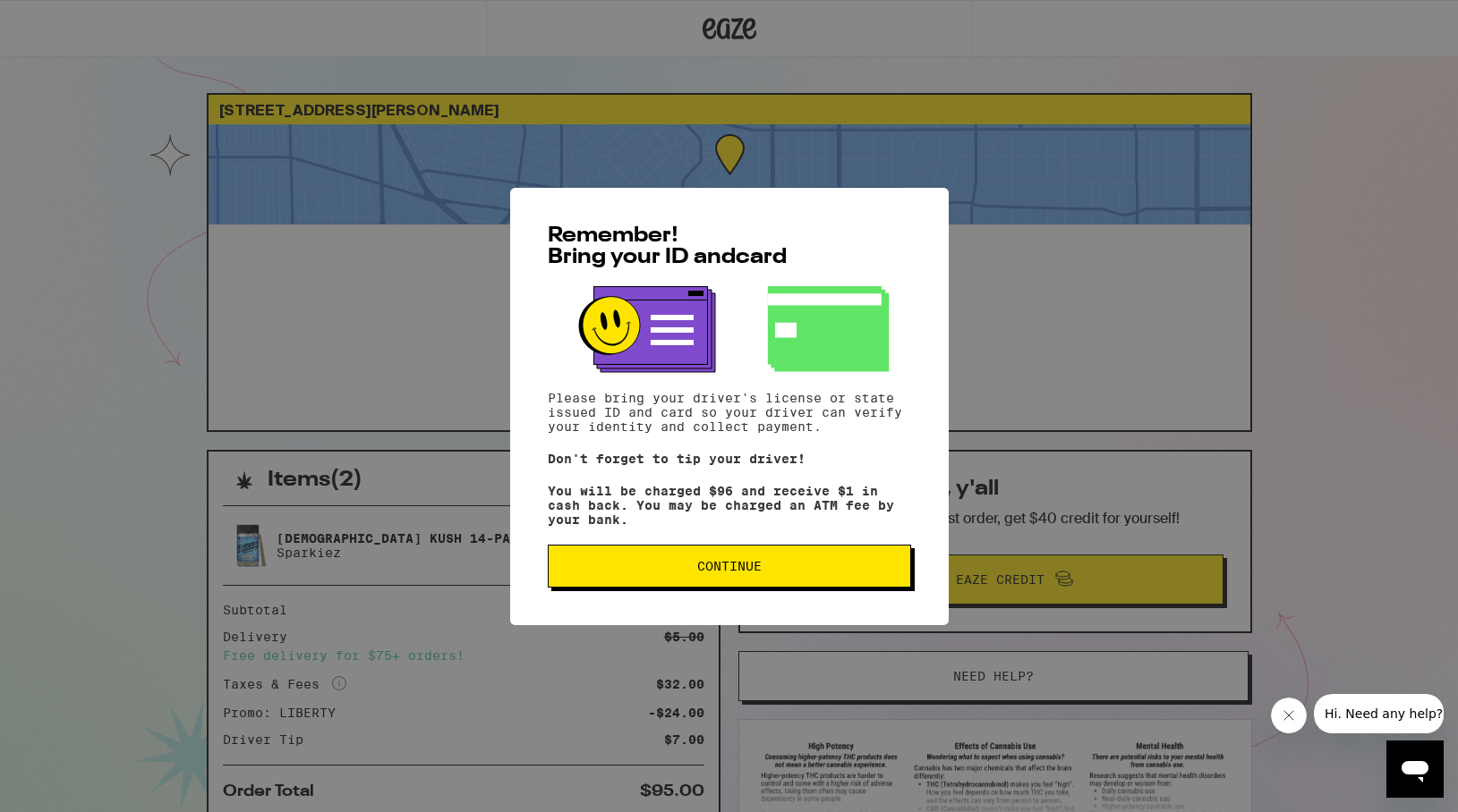
click at [713, 573] on span "Continue" at bounding box center [729, 566] width 64 height 12
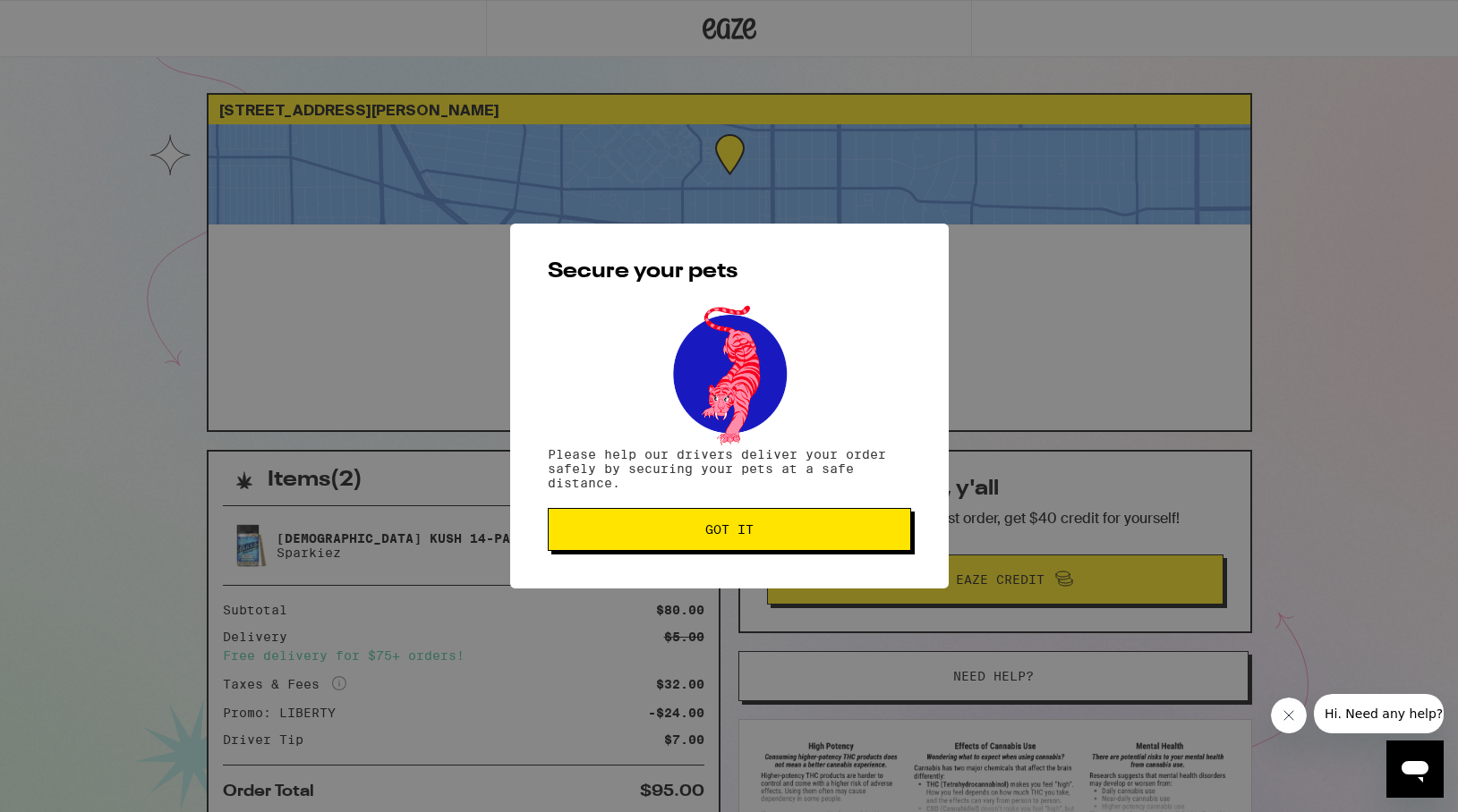
click at [715, 543] on button "Got it" at bounding box center [729, 529] width 363 height 43
